Goal: Information Seeking & Learning: Learn about a topic

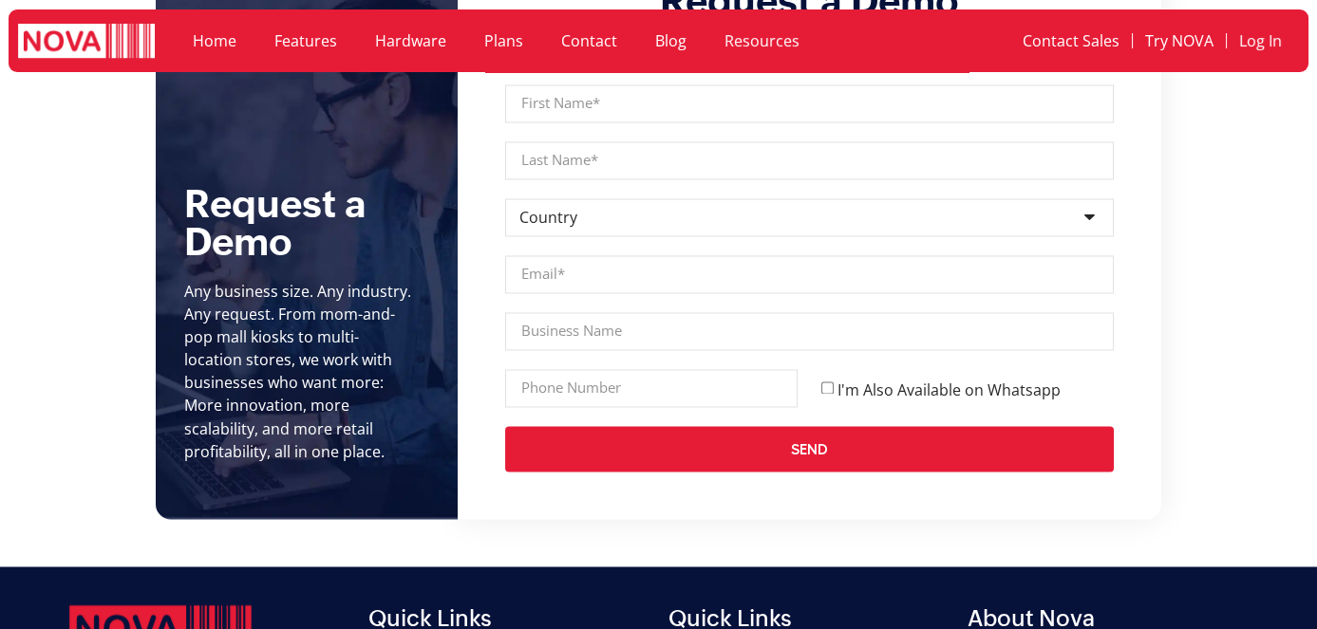
scroll to position [6785, 0]
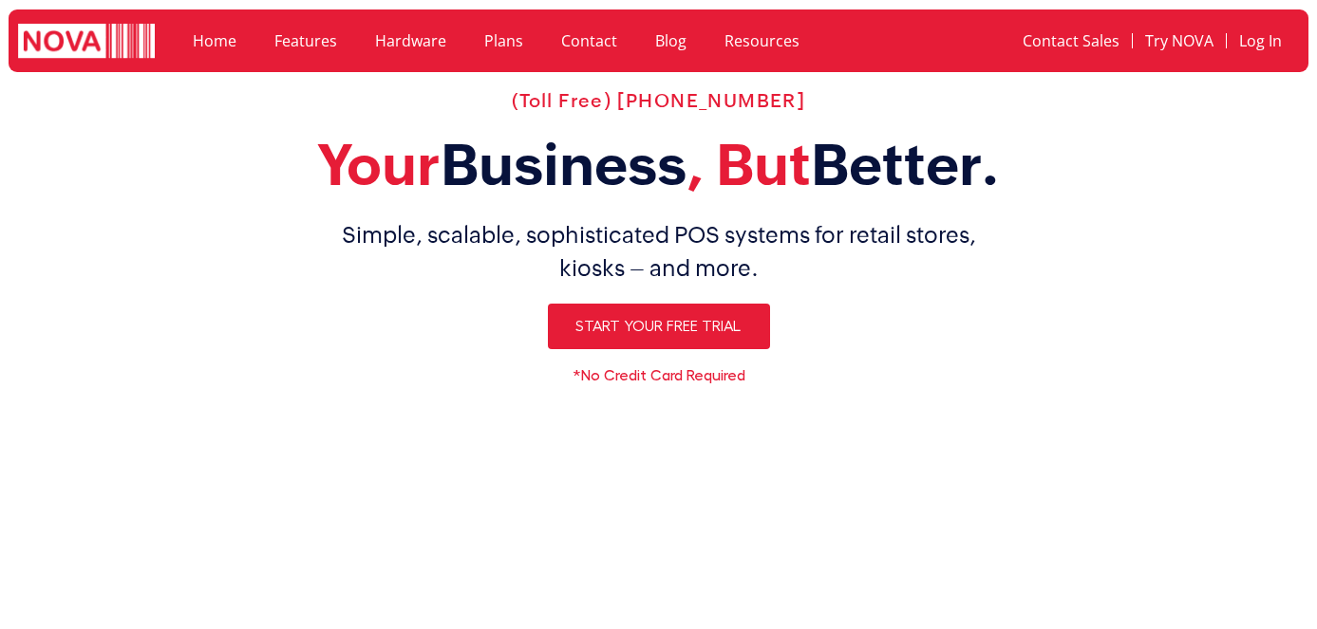
scroll to position [6785, 0]
